Goal: Task Accomplishment & Management: Use online tool/utility

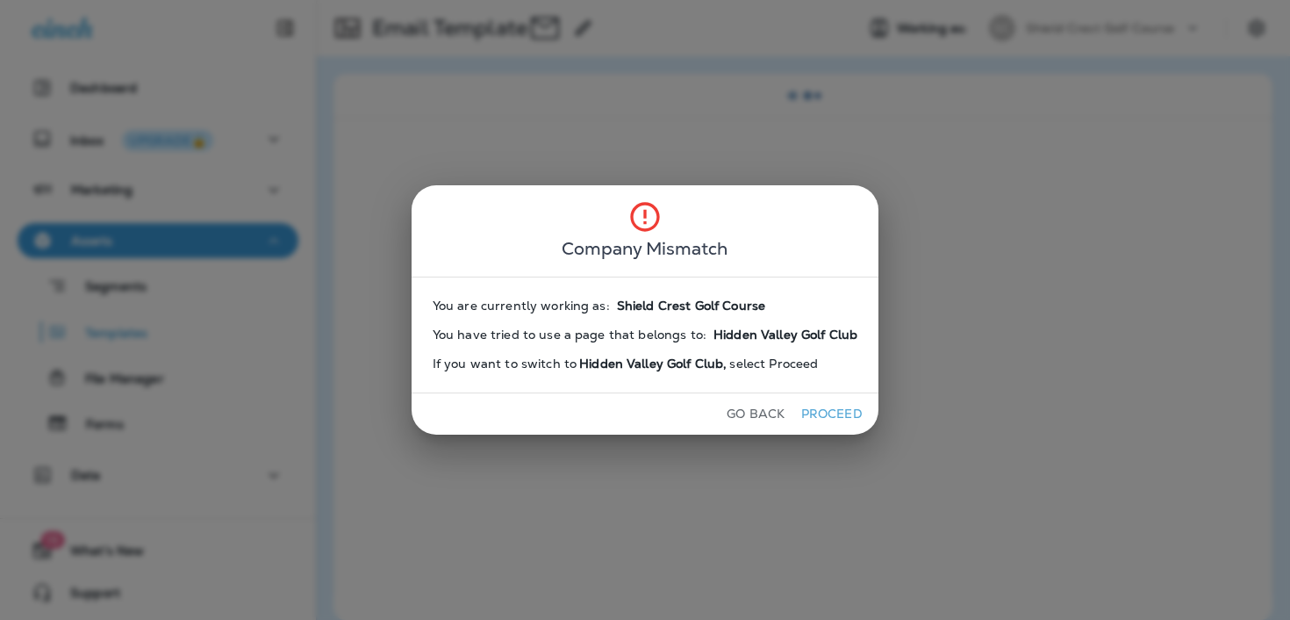
click at [832, 406] on button "Proceed" at bounding box center [832, 413] width 66 height 27
click at [752, 412] on button "Go Back" at bounding box center [756, 413] width 72 height 27
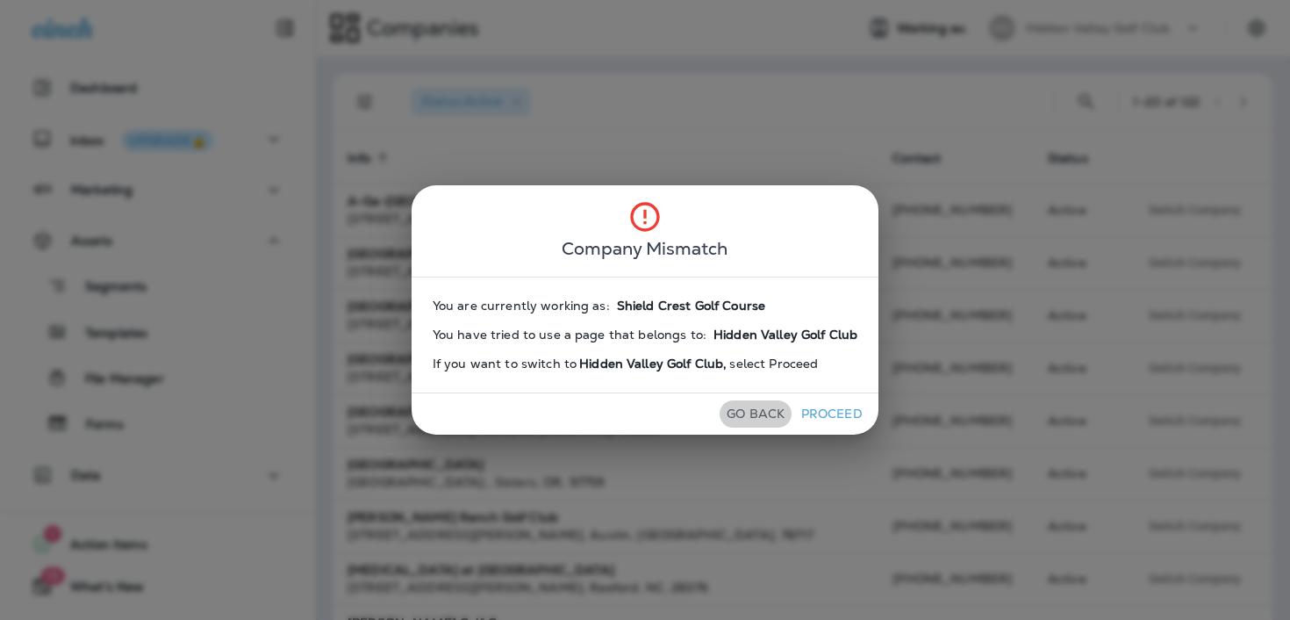
click at [752, 412] on button "Go Back" at bounding box center [756, 413] width 72 height 27
click at [806, 393] on div "Go Back Proceed" at bounding box center [646, 413] width 468 height 41
click at [807, 402] on button "Proceed" at bounding box center [832, 413] width 66 height 27
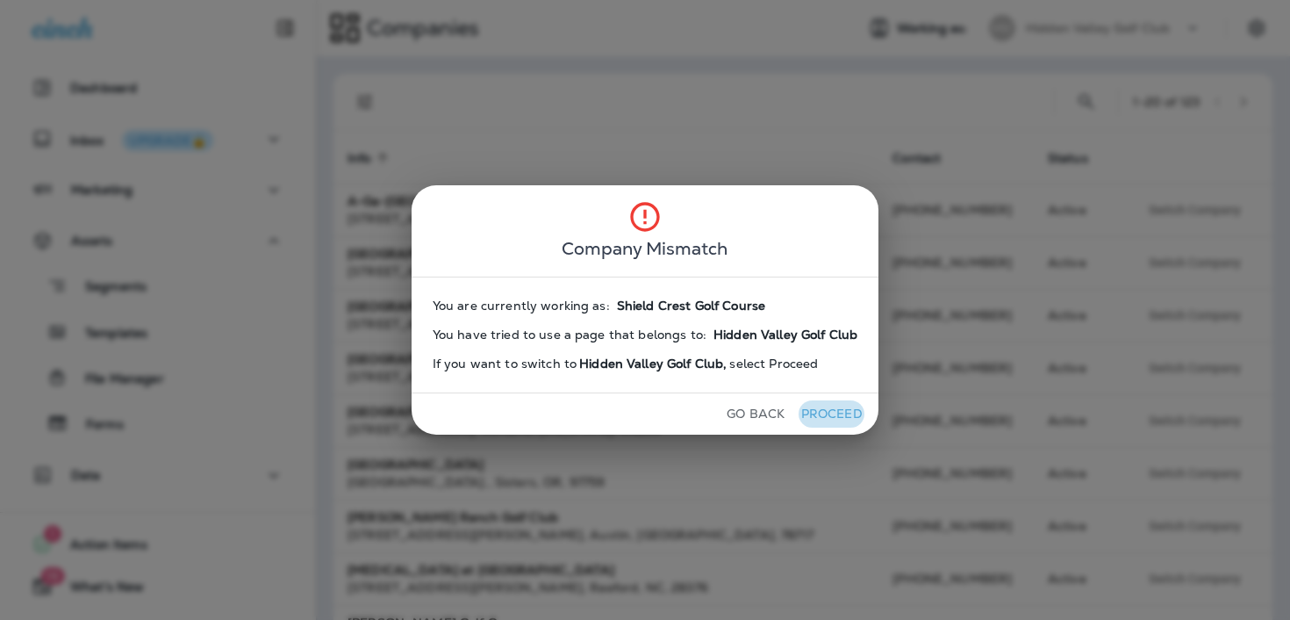
click at [809, 405] on button "Proceed" at bounding box center [832, 413] width 66 height 27
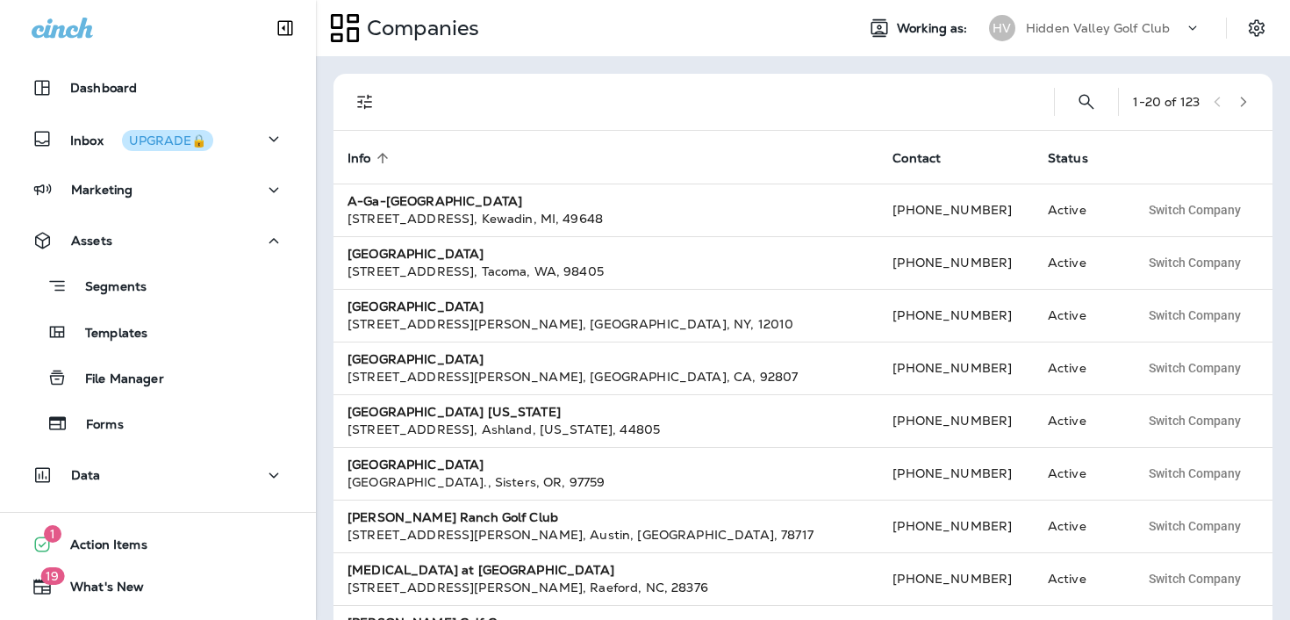
click at [1081, 25] on p "Hidden Valley Golf Club" at bounding box center [1098, 28] width 144 height 14
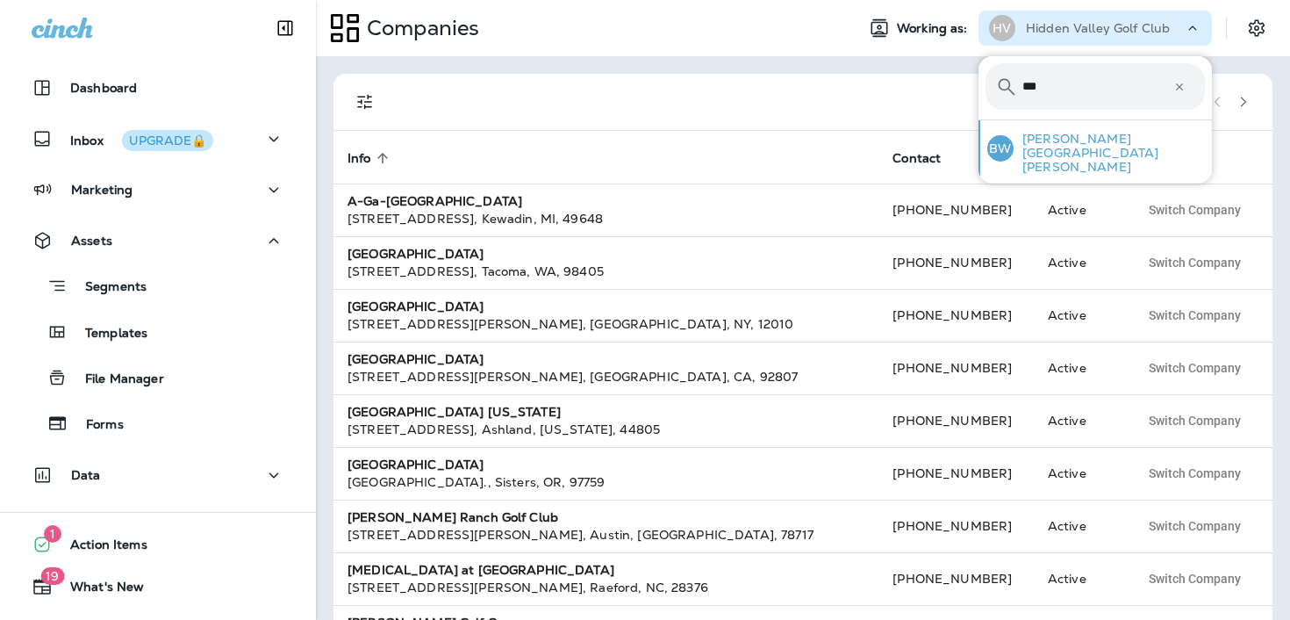
type input "***"
click at [1139, 146] on p "[PERSON_NAME][GEOGRAPHIC_DATA][PERSON_NAME]" at bounding box center [1109, 153] width 191 height 42
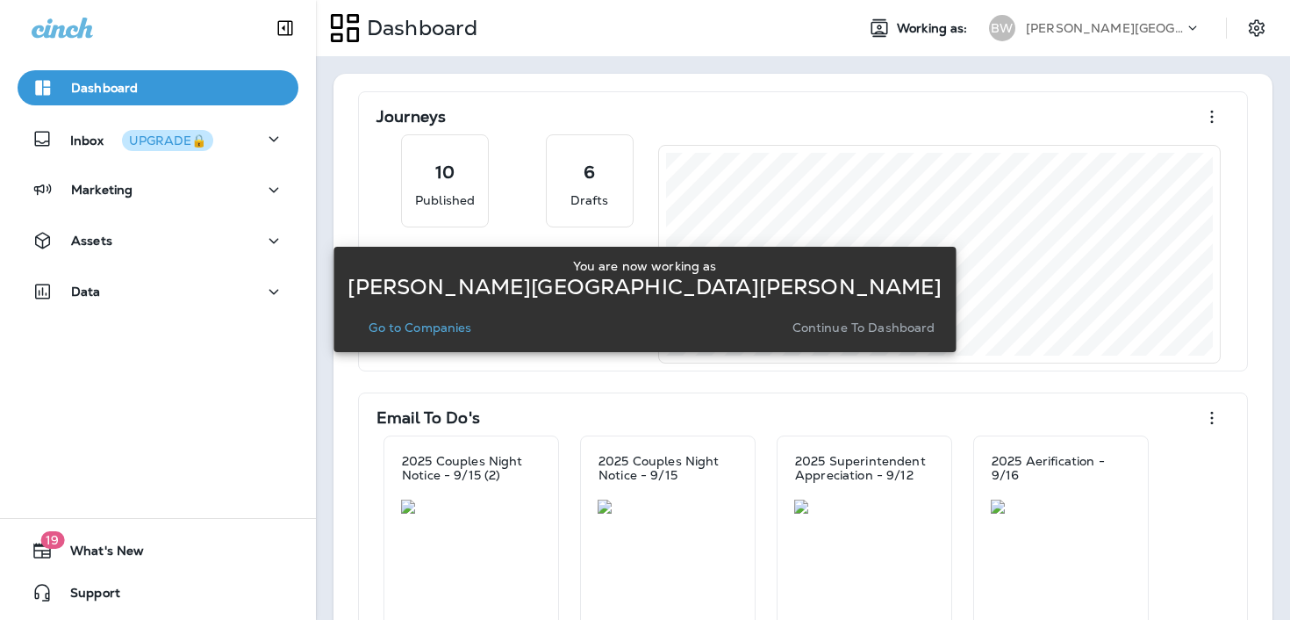
click at [792, 329] on p "Continue to Dashboard" at bounding box center [863, 327] width 143 height 14
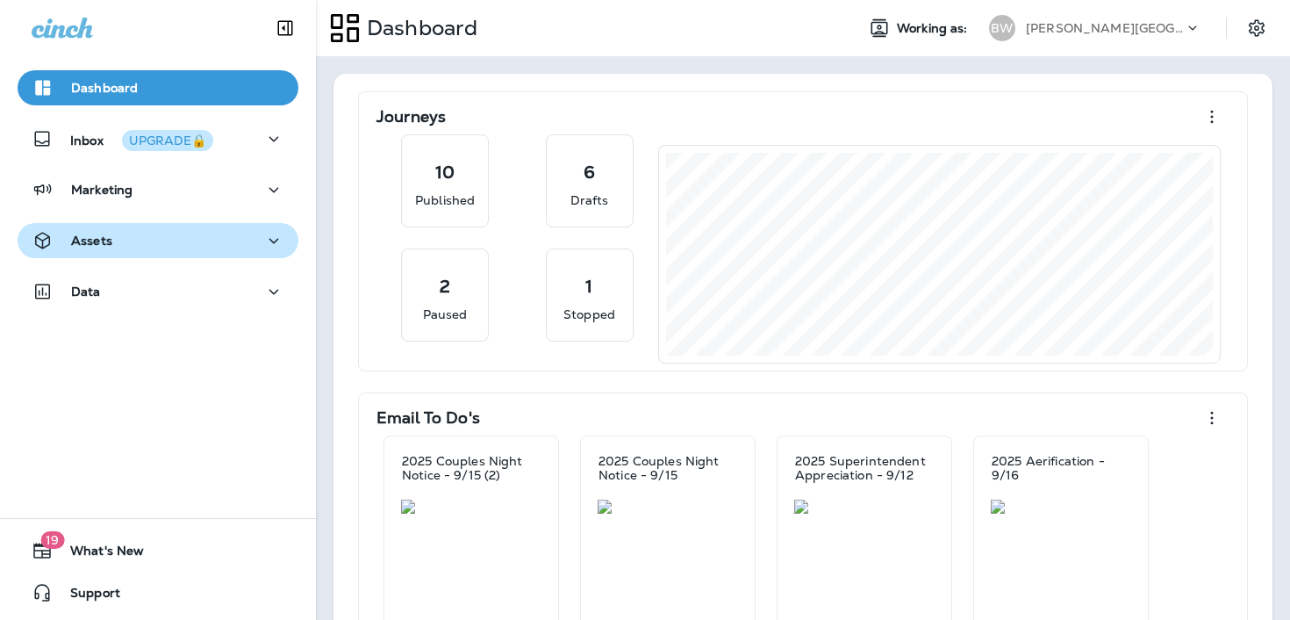
click at [256, 247] on div "Assets" at bounding box center [158, 241] width 253 height 22
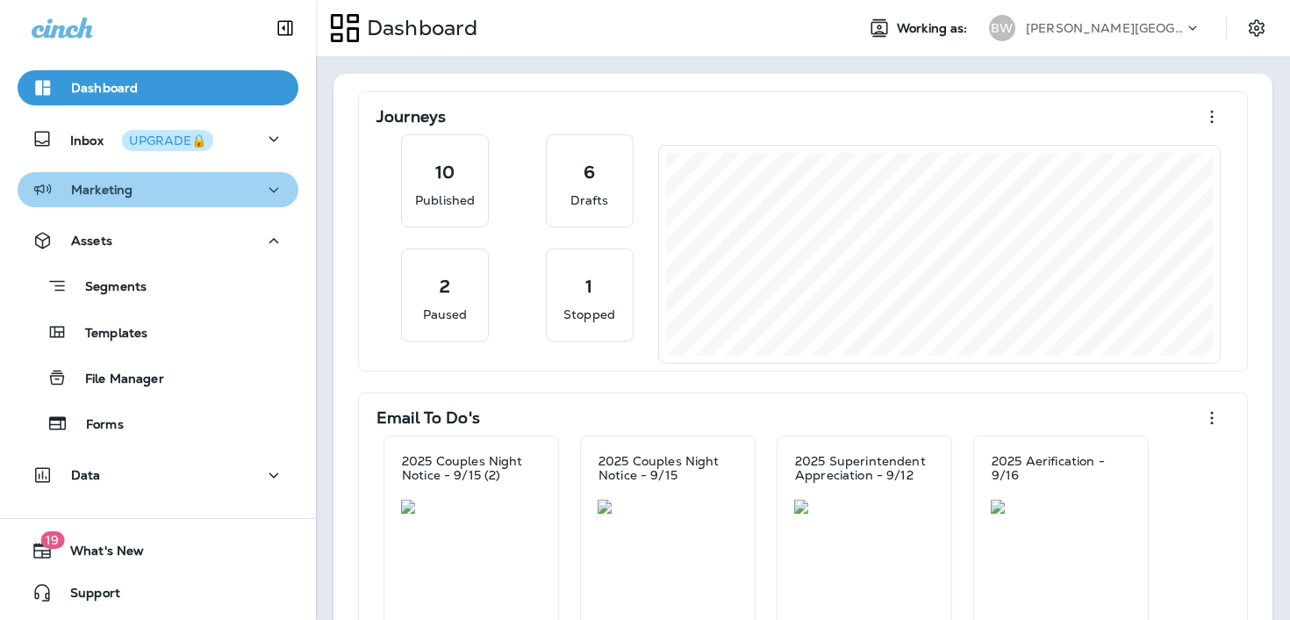
click at [258, 187] on div "Marketing" at bounding box center [158, 190] width 253 height 22
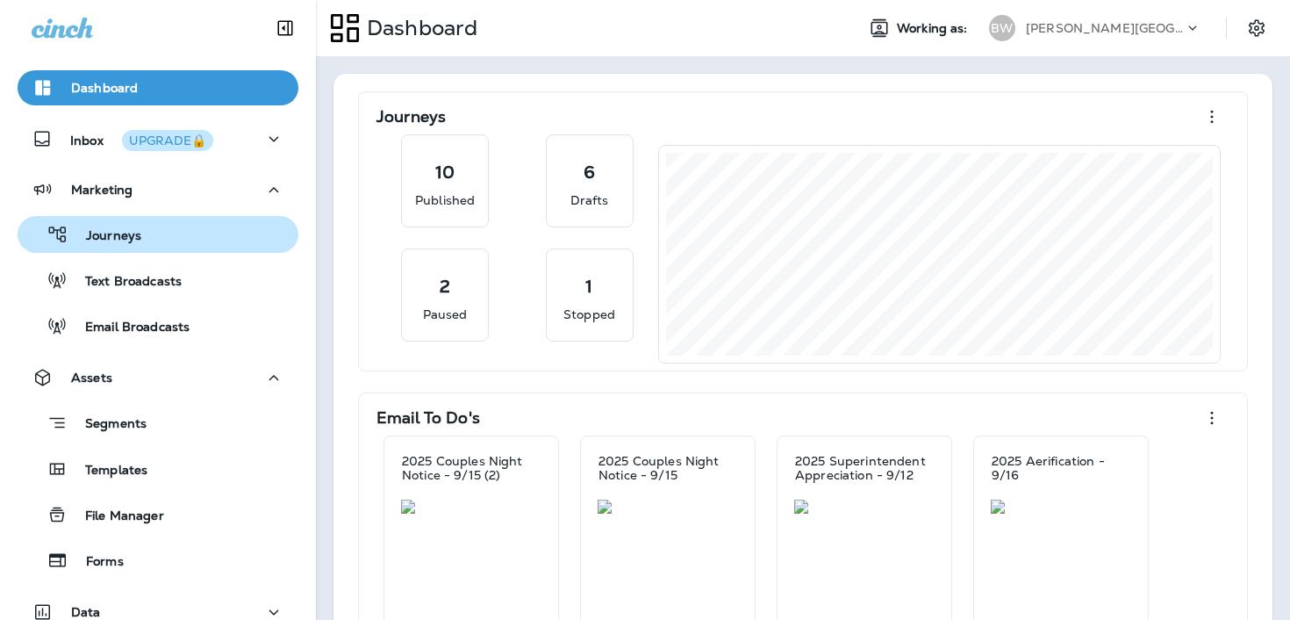
click at [192, 245] on div "Journeys" at bounding box center [158, 234] width 267 height 26
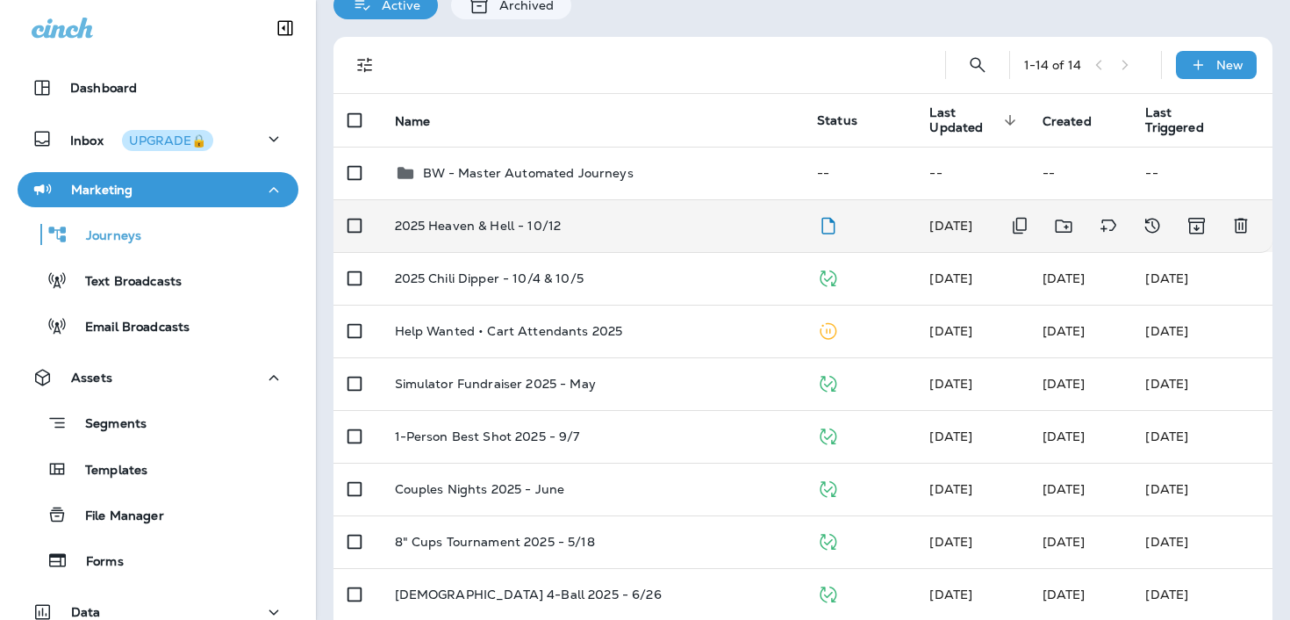
scroll to position [83, 0]
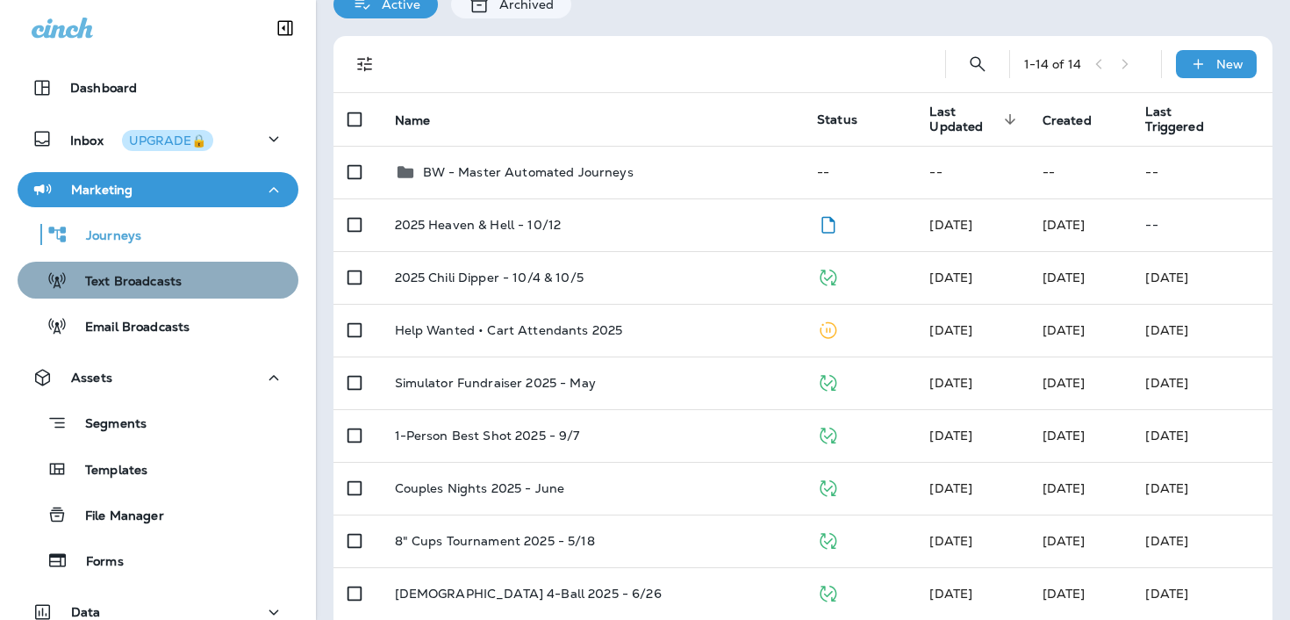
click at [214, 281] on div "Text Broadcasts" at bounding box center [158, 280] width 267 height 26
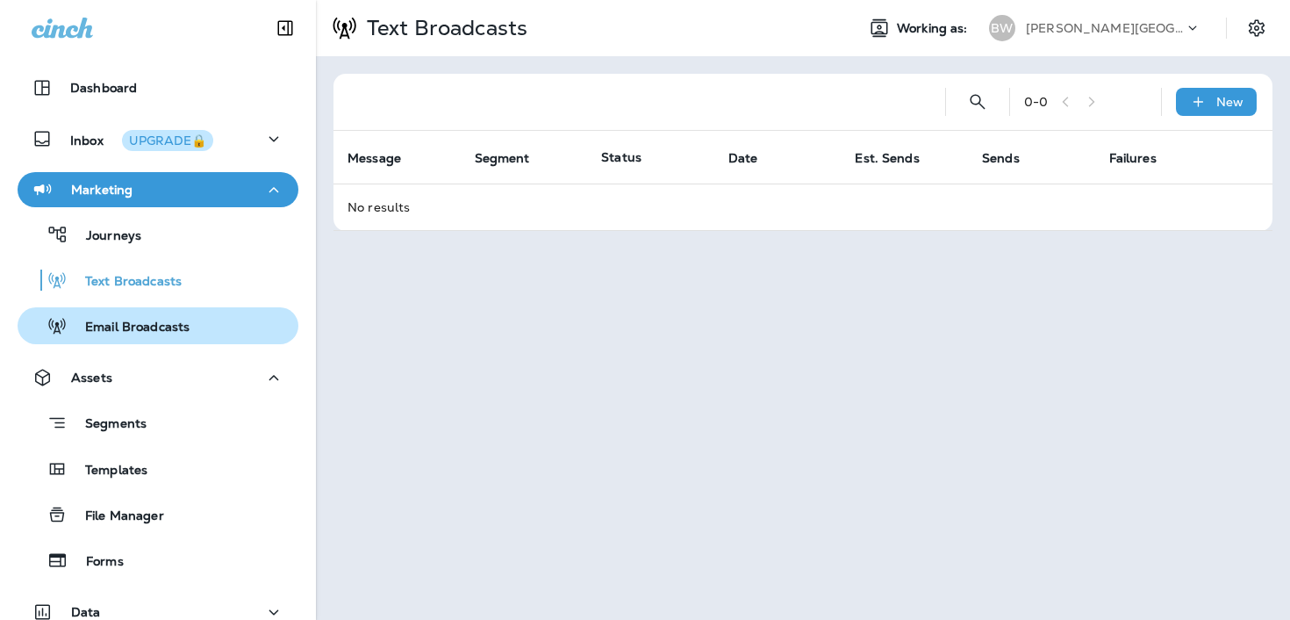
click at [208, 321] on div "Email Broadcasts" at bounding box center [158, 325] width 267 height 26
